Goal: Find specific page/section: Find specific page/section

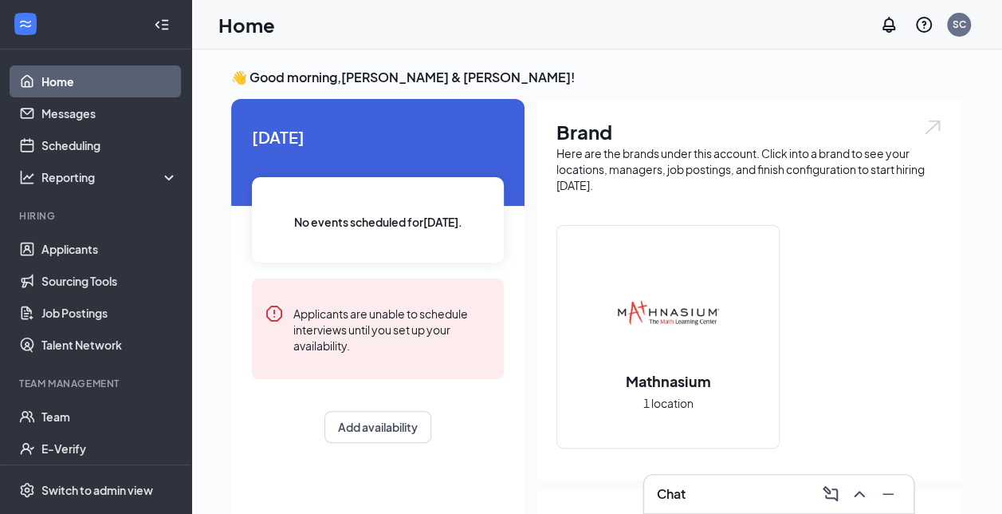
scroll to position [174, 0]
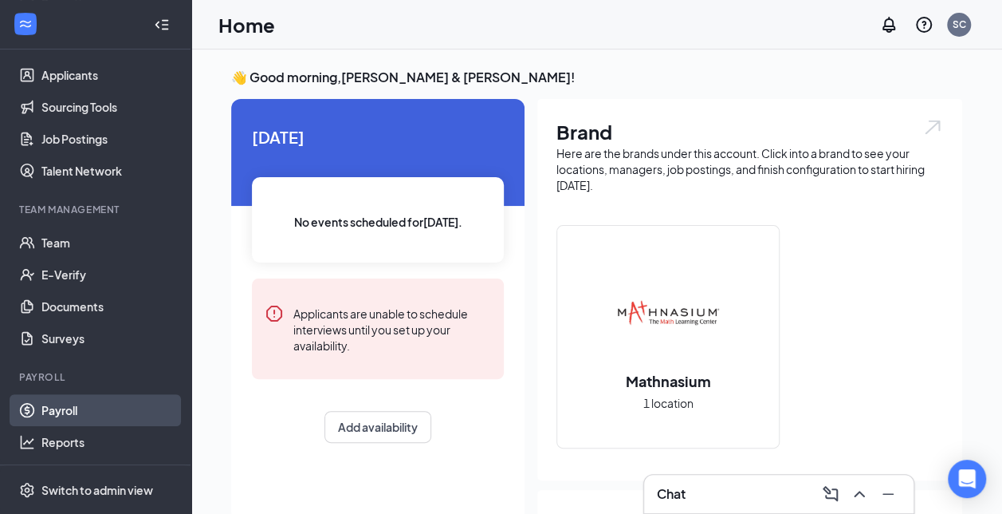
click at [69, 410] on link "Payroll" at bounding box center [109, 410] width 136 height 32
